Goal: Contribute content: Contribute content

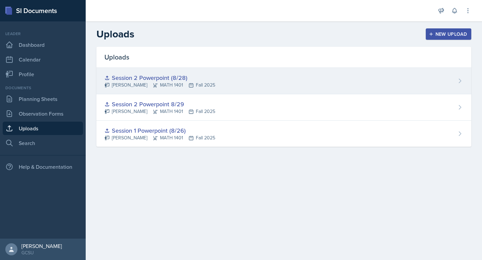
click at [214, 89] on div "Session 2 Powerpoint (8/28) [PERSON_NAME] MATH 1401 Fall 2025" at bounding box center [283, 81] width 375 height 26
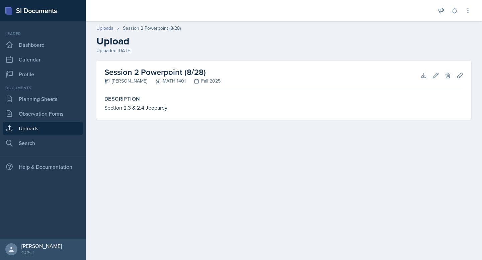
click at [109, 28] on link "Uploads" at bounding box center [104, 28] width 17 height 7
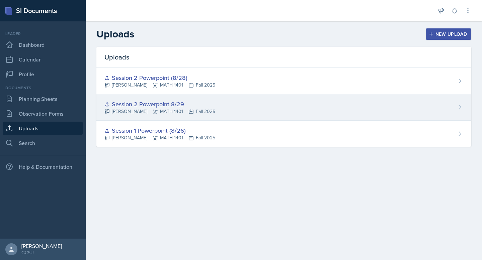
click at [125, 103] on div "Session 2 Powerpoint 8/29" at bounding box center [159, 104] width 111 height 9
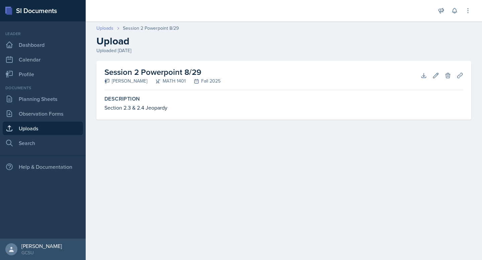
click at [104, 26] on link "Uploads" at bounding box center [104, 28] width 17 height 7
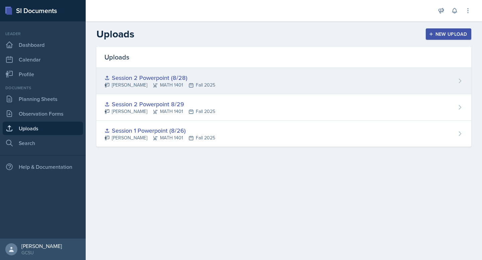
click at [114, 73] on div "Session 2 Powerpoint (8/28)" at bounding box center [159, 77] width 111 height 9
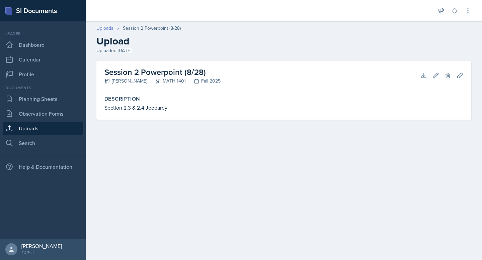
click at [106, 30] on link "Uploads" at bounding box center [104, 28] width 17 height 7
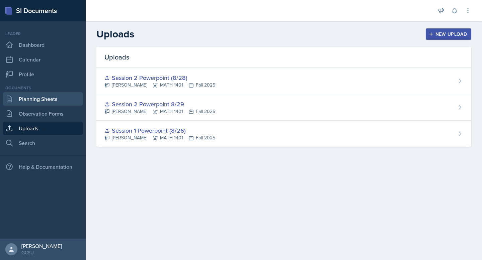
click at [47, 95] on link "Planning Sheets" at bounding box center [43, 98] width 80 height 13
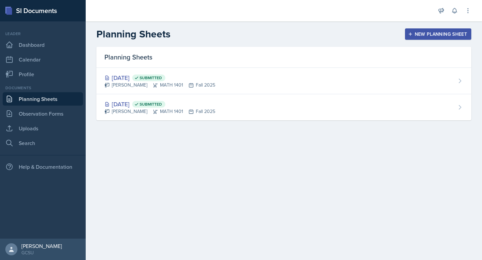
click at [409, 36] on icon "button" at bounding box center [410, 34] width 5 height 5
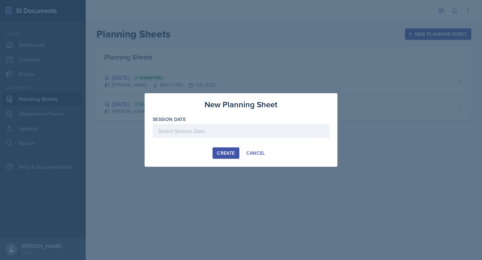
click at [205, 123] on div "Session Date" at bounding box center [241, 130] width 177 height 29
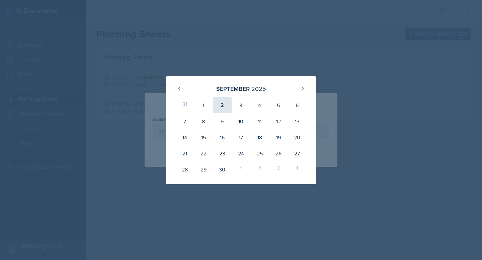
click at [230, 97] on div "2" at bounding box center [222, 105] width 19 height 16
type input "[DATE]"
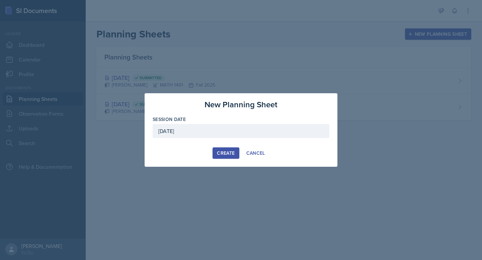
click at [222, 158] on button "Create" at bounding box center [225, 153] width 26 height 11
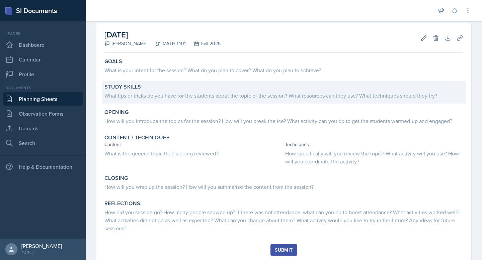
scroll to position [49, 0]
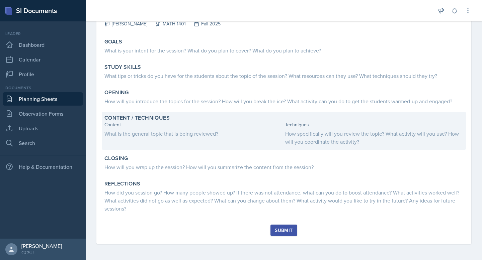
click at [203, 132] on div "What is the general topic that is being reviewed?" at bounding box center [193, 134] width 178 height 8
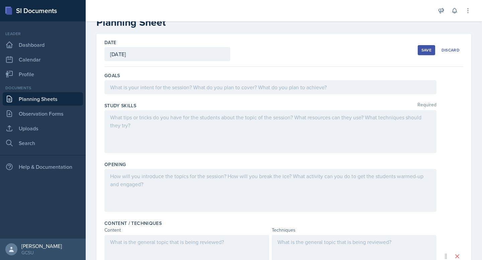
scroll to position [0, 0]
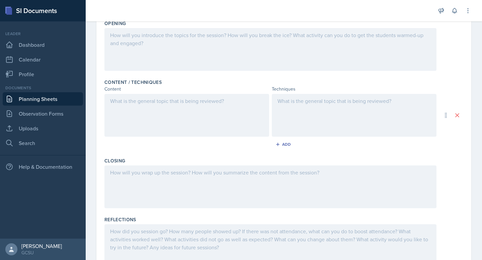
click at [197, 116] on div at bounding box center [186, 115] width 165 height 43
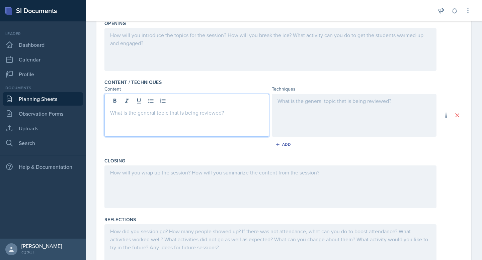
scroll to position [172, 0]
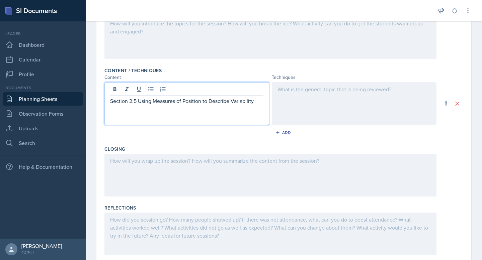
click at [290, 103] on div at bounding box center [354, 103] width 165 height 43
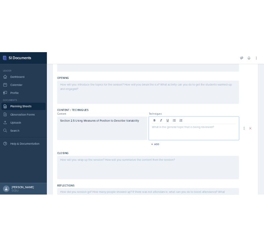
scroll to position [135, 0]
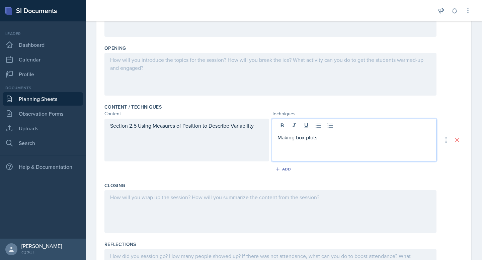
click at [289, 139] on p "Making box plots" at bounding box center [353, 137] width 153 height 8
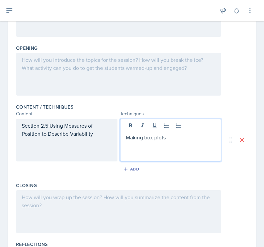
click at [51, 60] on div at bounding box center [118, 74] width 205 height 43
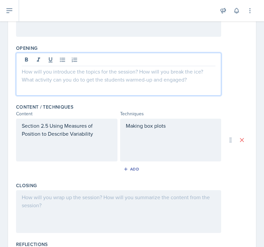
scroll to position [0, 0]
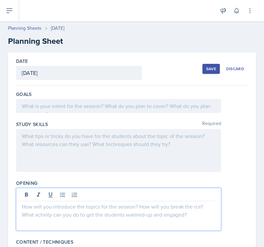
click at [45, 111] on div at bounding box center [118, 106] width 205 height 14
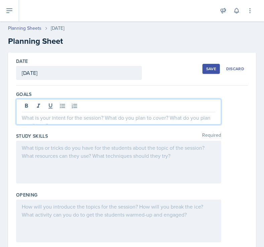
click at [84, 120] on p at bounding box center [119, 118] width 194 height 8
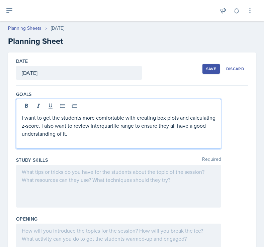
click at [73, 181] on div at bounding box center [118, 186] width 205 height 43
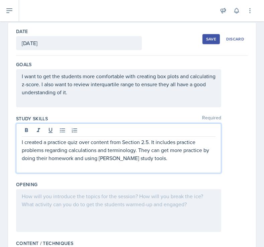
scroll to position [35, 0]
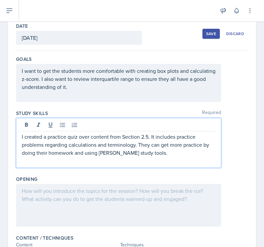
click at [140, 146] on p "I created a practice quiz over content from Section 2.5. It includes practice p…" at bounding box center [119, 145] width 194 height 24
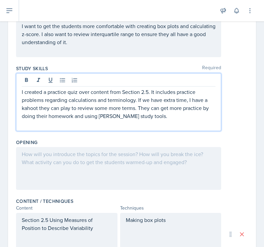
scroll to position [90, 0]
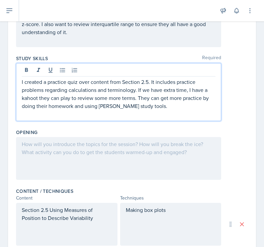
click at [24, 99] on p "I created a practice quiz over content from Section 2.5. It includes practice p…" at bounding box center [119, 94] width 194 height 32
click at [122, 151] on div at bounding box center [118, 158] width 205 height 43
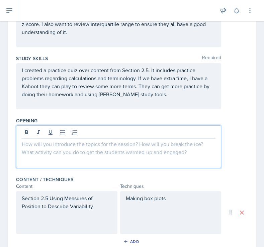
scroll to position [102, 0]
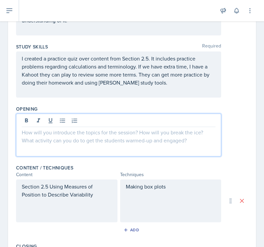
paste div
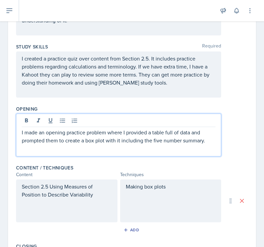
click at [176, 134] on p "I made an opening practice problem where I provided a table full of data and pr…" at bounding box center [119, 136] width 194 height 16
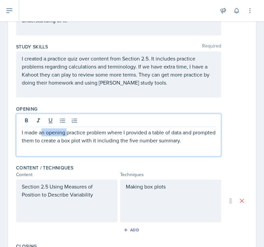
drag, startPoint x: 66, startPoint y: 133, endPoint x: 43, endPoint y: 133, distance: 23.4
click at [43, 133] on p "I made an opening practice problem where I provided a table of data and prompte…" at bounding box center [119, 136] width 194 height 16
click at [202, 140] on p "I made a warm up practice problem where I provided a table of data and prompted…" at bounding box center [119, 136] width 194 height 16
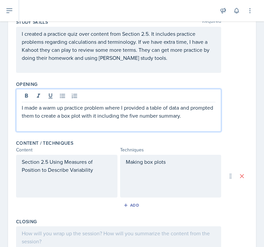
scroll to position [129, 0]
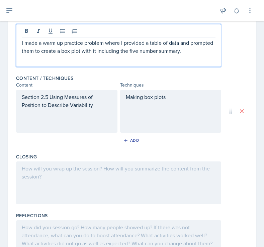
click at [151, 96] on p "Making box plots" at bounding box center [171, 97] width 90 height 8
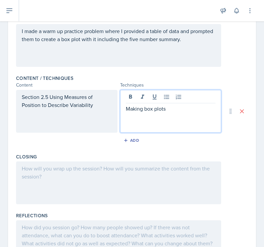
scroll to position [203, 0]
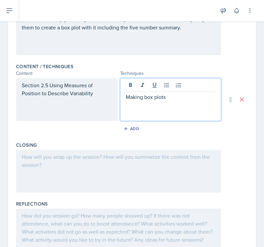
click at [174, 98] on p "Making box plots" at bounding box center [171, 97] width 90 height 8
click at [177, 101] on div "Making box plots" at bounding box center [170, 99] width 101 height 43
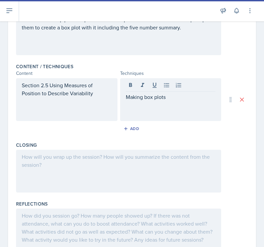
click at [177, 101] on div "Making box plots" at bounding box center [170, 99] width 101 height 43
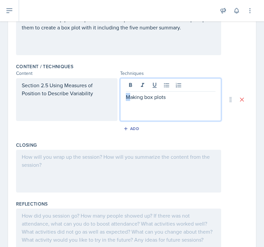
drag, startPoint x: 129, startPoint y: 99, endPoint x: 108, endPoint y: 99, distance: 21.4
click at [108, 99] on div "Section 2.5 Using Measures of Position to Describe Variability Making box plots" at bounding box center [118, 99] width 205 height 43
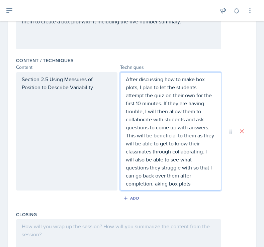
scroll to position [213, 0]
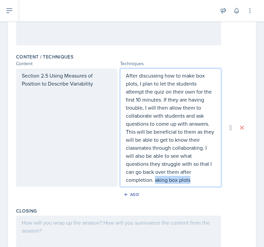
drag, startPoint x: 146, startPoint y: 180, endPoint x: 191, endPoint y: 173, distance: 46.4
click at [191, 173] on p "After discussing how to make box plots, I plan to let the students attempt the …" at bounding box center [171, 128] width 90 height 112
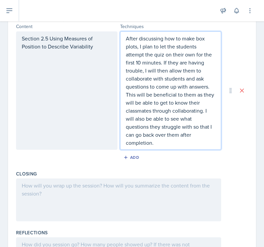
scroll to position [252, 0]
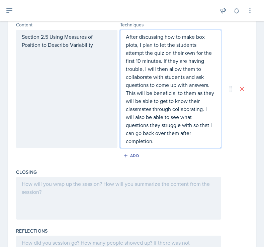
click at [134, 76] on p "After discussing how to make box plots, I plan to let the students attempt the …" at bounding box center [171, 89] width 90 height 112
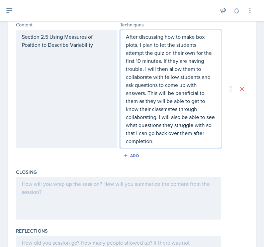
click at [126, 85] on p "After discussing how to make box plots, I plan to let the students attempt the …" at bounding box center [171, 89] width 90 height 112
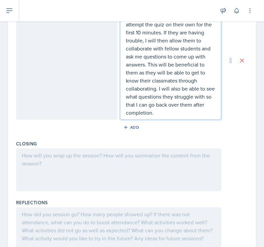
scroll to position [281, 0]
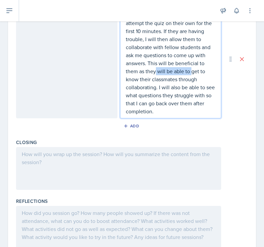
drag, startPoint x: 159, startPoint y: 72, endPoint x: 214, endPoint y: 62, distance: 55.4
click at [214, 62] on p "After discussing how to make box plots, I plan to let the students attempt the …" at bounding box center [171, 59] width 90 height 112
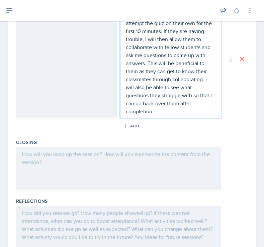
click at [190, 99] on p "After discussing how to make box plots, I plan to let the students attempt the …" at bounding box center [171, 59] width 90 height 112
click at [198, 100] on p "After discussing how to make box plots, I plan to let the students attempt the …" at bounding box center [171, 59] width 90 height 112
click at [193, 110] on div "After discussing how to make box plots, I plan to let the students attempt the …" at bounding box center [170, 59] width 101 height 118
click at [200, 107] on p "After discussing how to make box plots, I plan to let the students attempt the …" at bounding box center [171, 59] width 90 height 112
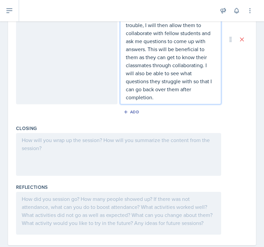
scroll to position [308, 0]
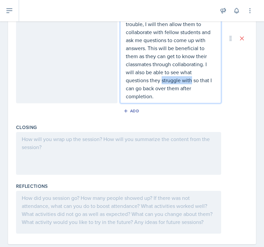
drag, startPoint x: 155, startPoint y: 81, endPoint x: 119, endPoint y: 80, distance: 35.8
click at [119, 80] on div "Section 2.5 Using Measures of Position to Describe Variability After discussing…" at bounding box center [118, 38] width 205 height 130
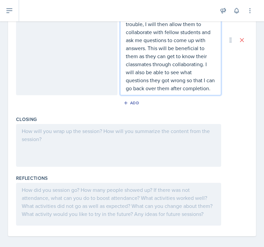
scroll to position [302, 0]
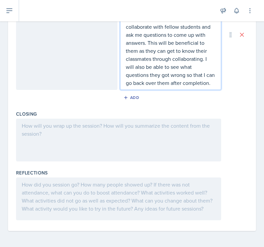
click at [109, 131] on div at bounding box center [118, 140] width 205 height 43
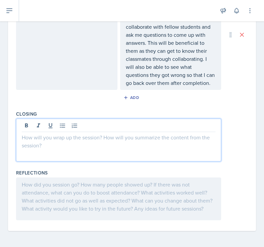
paste div
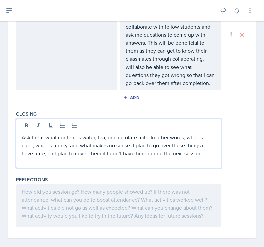
scroll to position [309, 0]
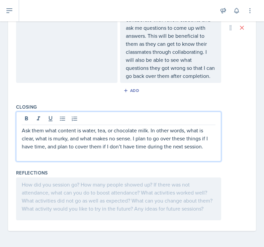
click at [44, 131] on p "Ask them what content is water, tea, or chocolate milk. In other words, what is…" at bounding box center [119, 138] width 194 height 24
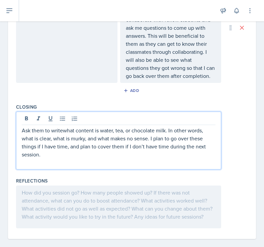
scroll to position [313, 0]
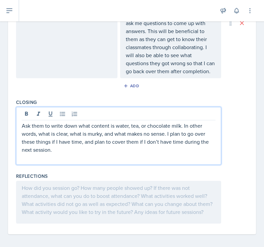
click at [77, 154] on p at bounding box center [119, 158] width 194 height 8
click at [83, 153] on p "Ask them to write down what content is water, tea, or chocolate milk. In other …" at bounding box center [119, 138] width 194 height 32
click at [157, 198] on div at bounding box center [118, 202] width 205 height 43
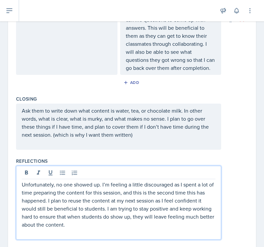
scroll to position [336, 0]
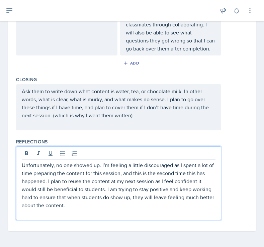
click at [114, 127] on p at bounding box center [119, 123] width 194 height 8
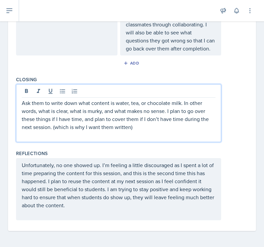
click at [99, 162] on p "Unfortunately, no one showed up. I’m feeling a little discouraged as I spent a …" at bounding box center [119, 185] width 194 height 48
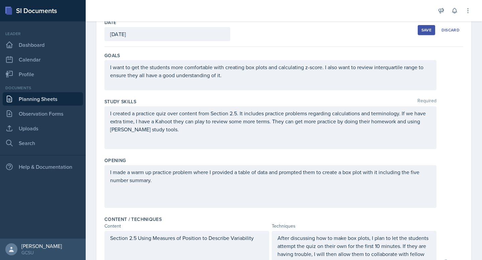
scroll to position [0, 0]
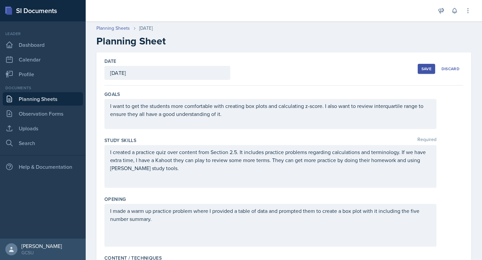
click at [425, 69] on div "Save" at bounding box center [426, 68] width 10 height 5
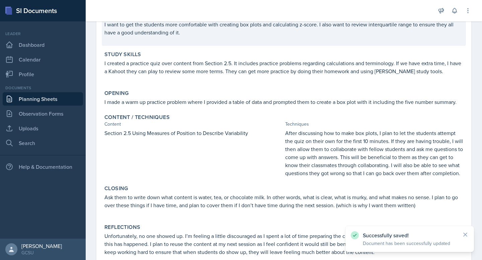
scroll to position [124, 0]
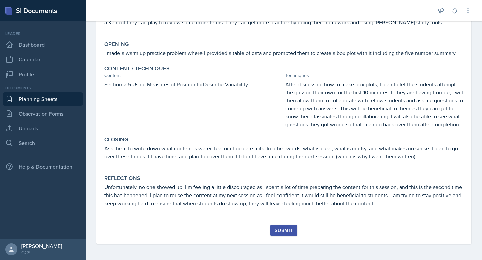
click at [280, 228] on div "Submit" at bounding box center [284, 230] width 18 height 5
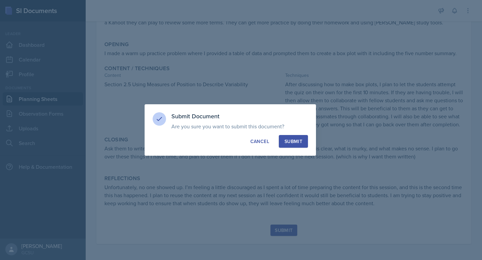
click at [284, 135] on div "Submit Document Are you sure you want to submit this document? This document wi…" at bounding box center [230, 130] width 171 height 52
click at [284, 141] on div "Submit" at bounding box center [293, 141] width 18 height 7
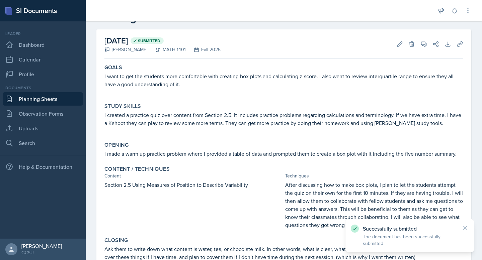
scroll to position [0, 0]
